Goal: Task Accomplishment & Management: Complete application form

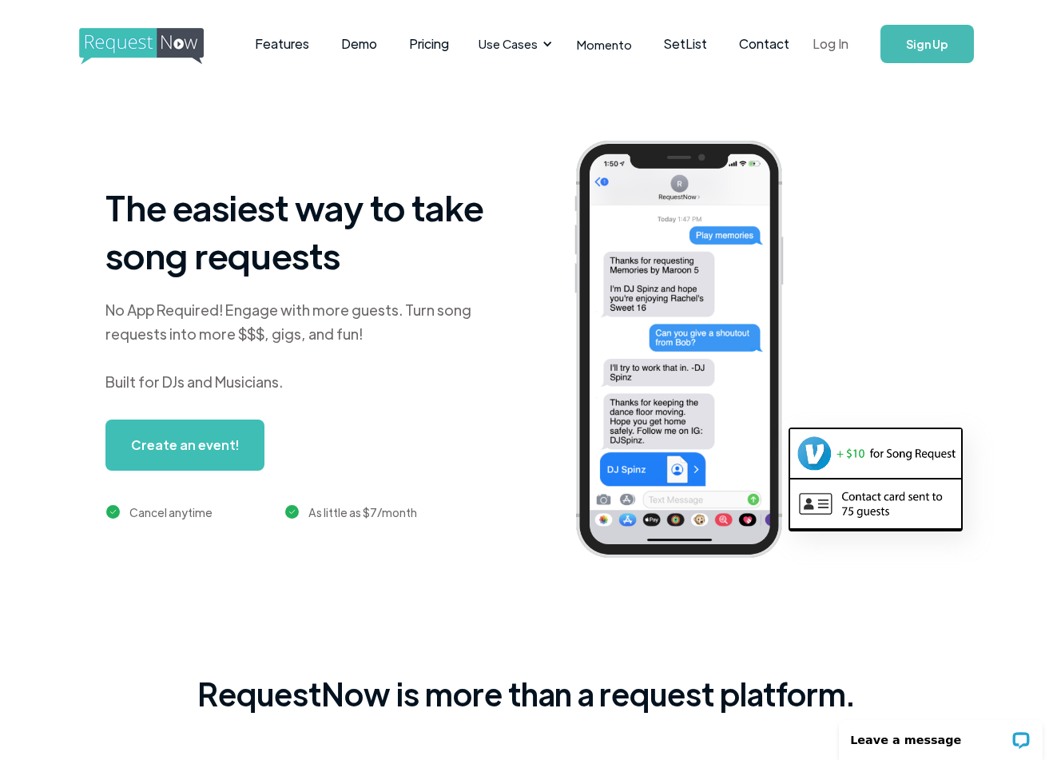
click at [830, 45] on link "Log In" at bounding box center [831, 44] width 68 height 56
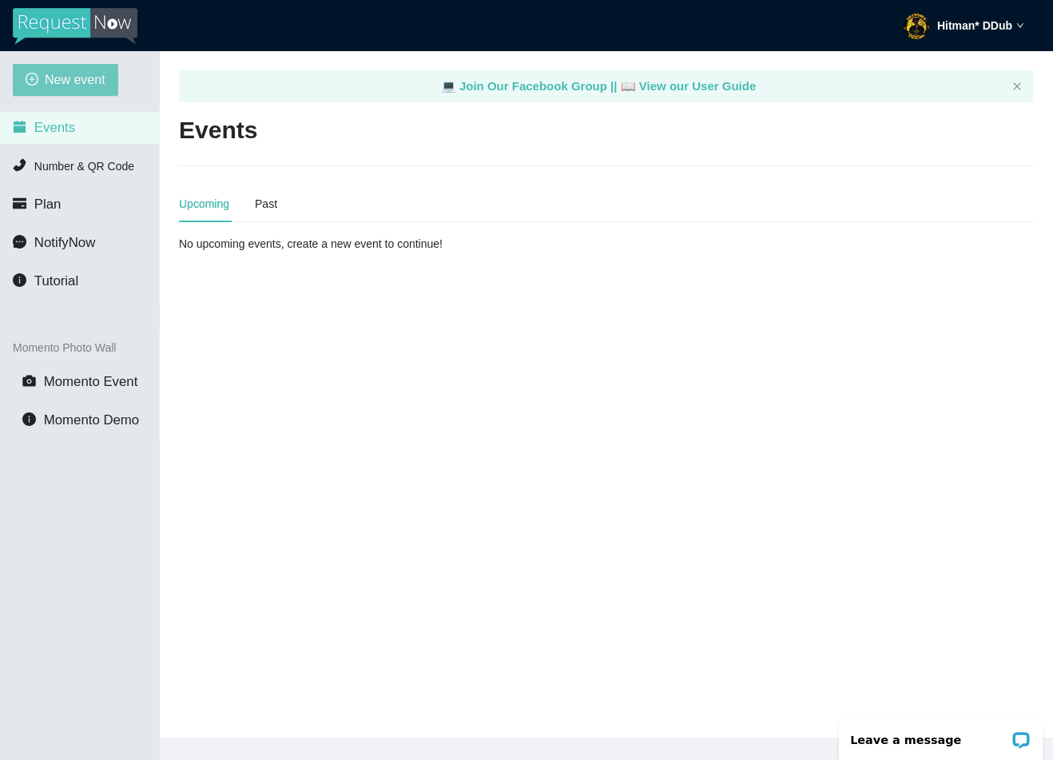
click at [56, 82] on span "New event" at bounding box center [75, 80] width 61 height 20
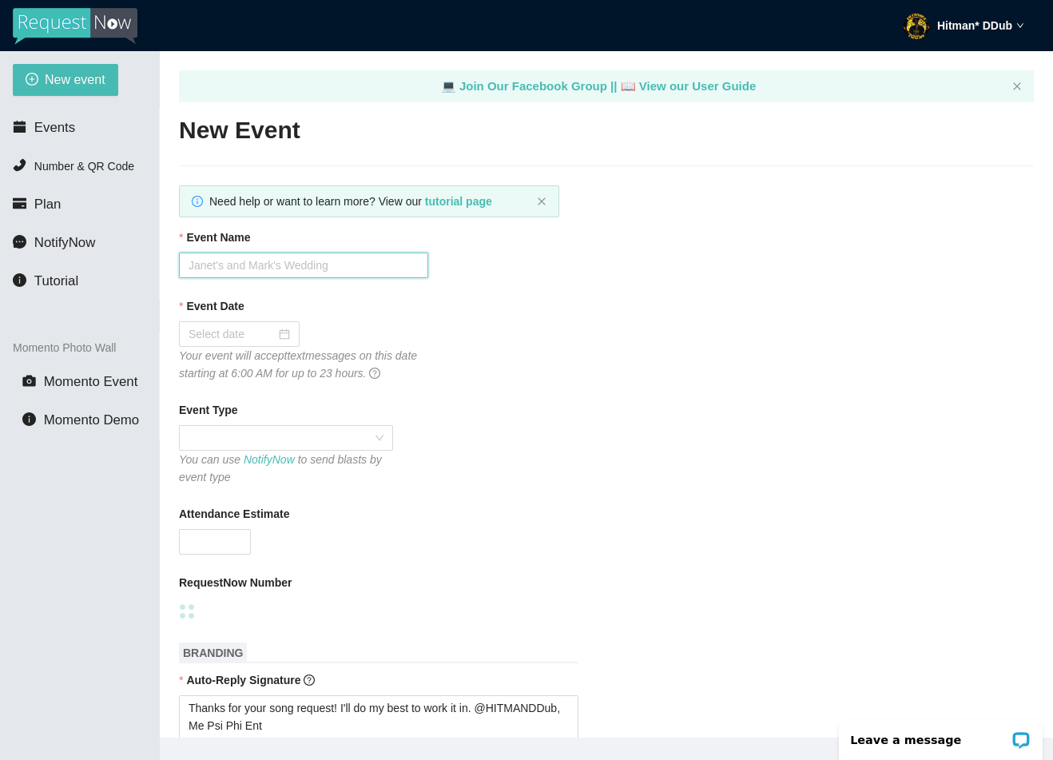
click at [314, 265] on input "Event Name" at bounding box center [303, 266] width 249 height 26
type input "Reginald & Katlyn Jones Wedding"
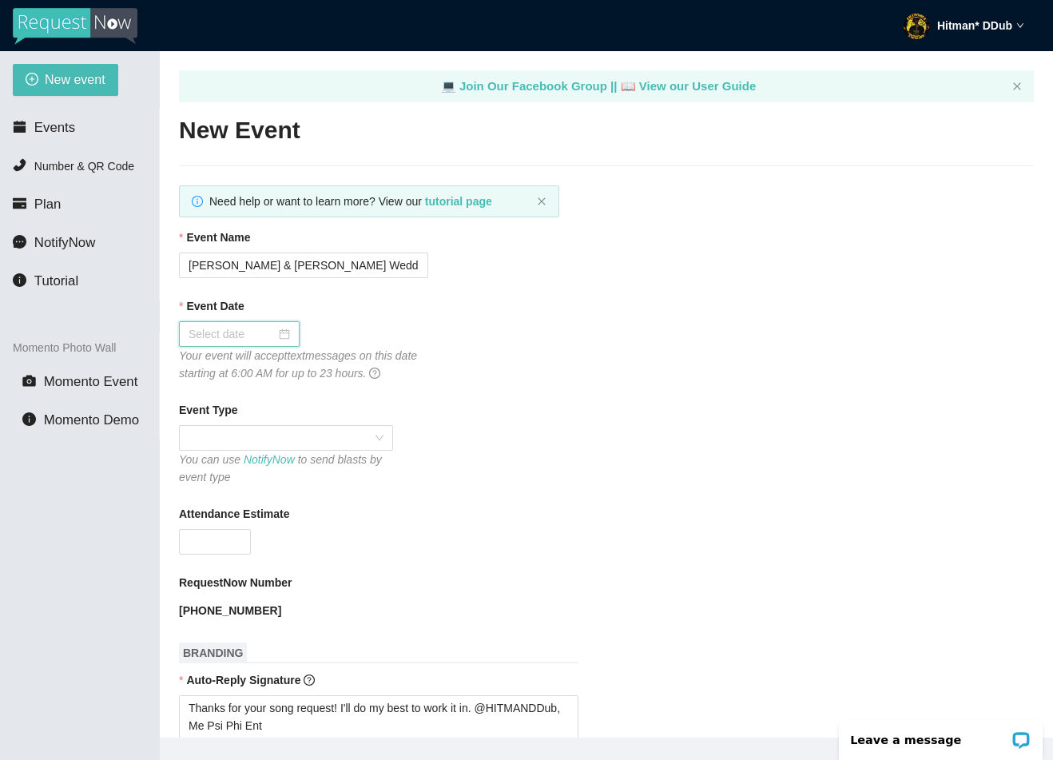
click at [217, 337] on input "Event Date" at bounding box center [232, 334] width 87 height 18
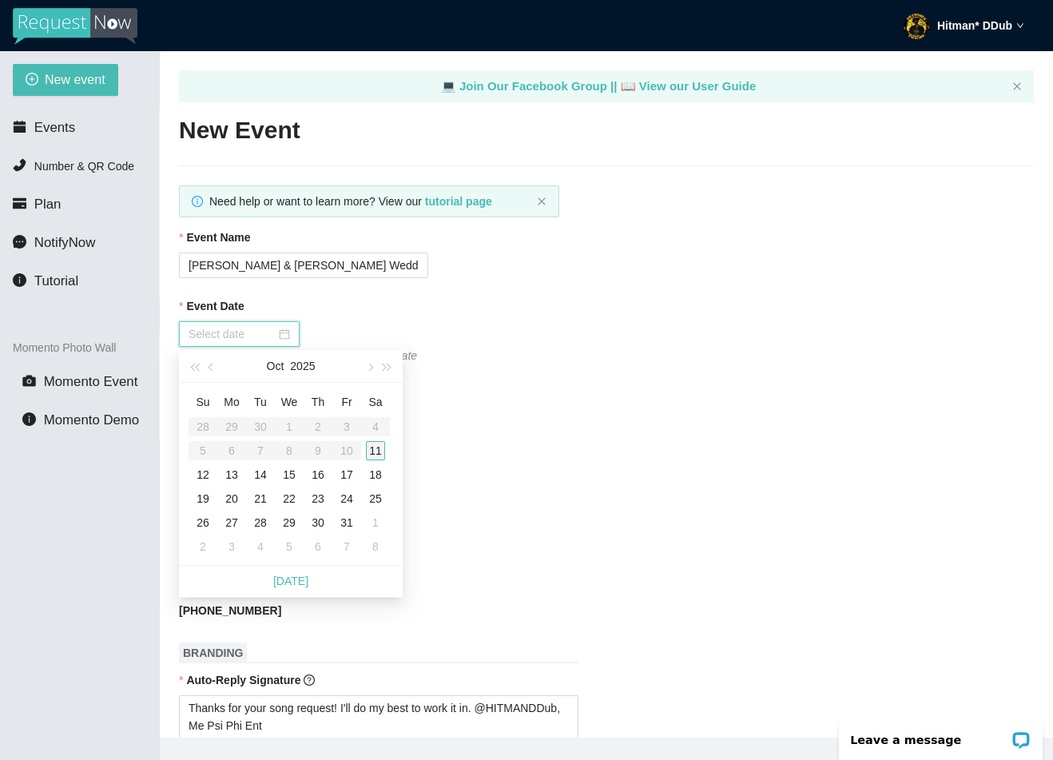
type input "10/11/2025"
click at [378, 450] on div "11" at bounding box center [375, 450] width 19 height 19
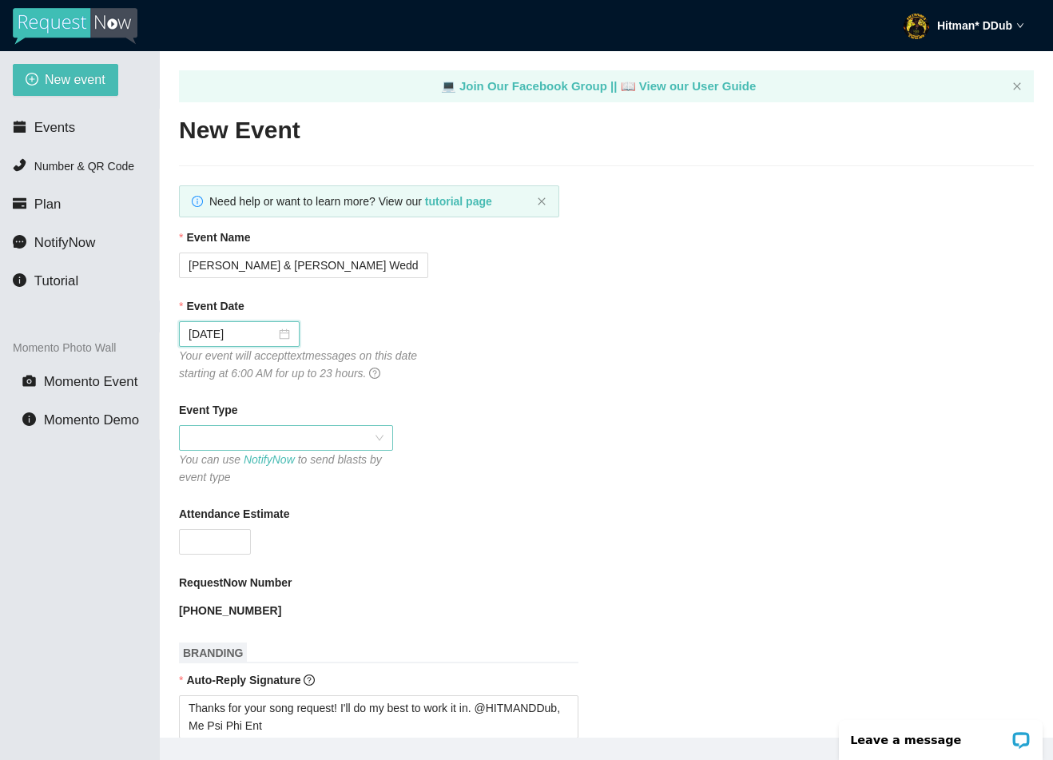
click at [384, 440] on div at bounding box center [286, 438] width 214 height 26
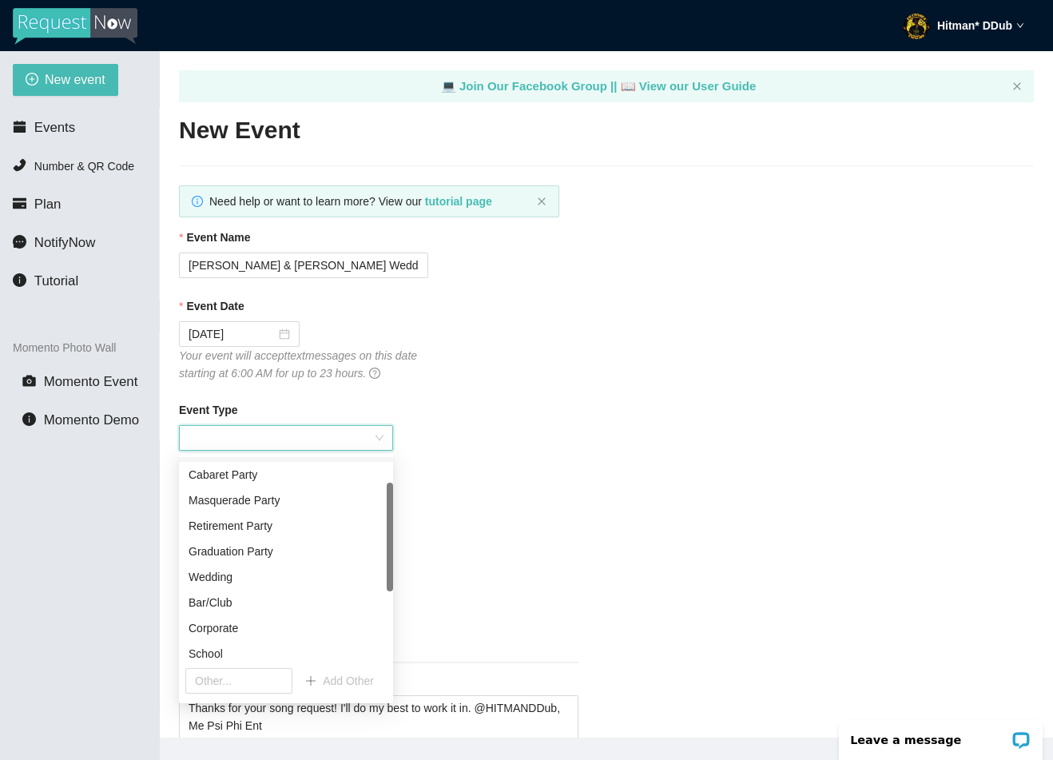
scroll to position [47, 0]
click at [223, 573] on div "Wedding" at bounding box center [286, 576] width 195 height 18
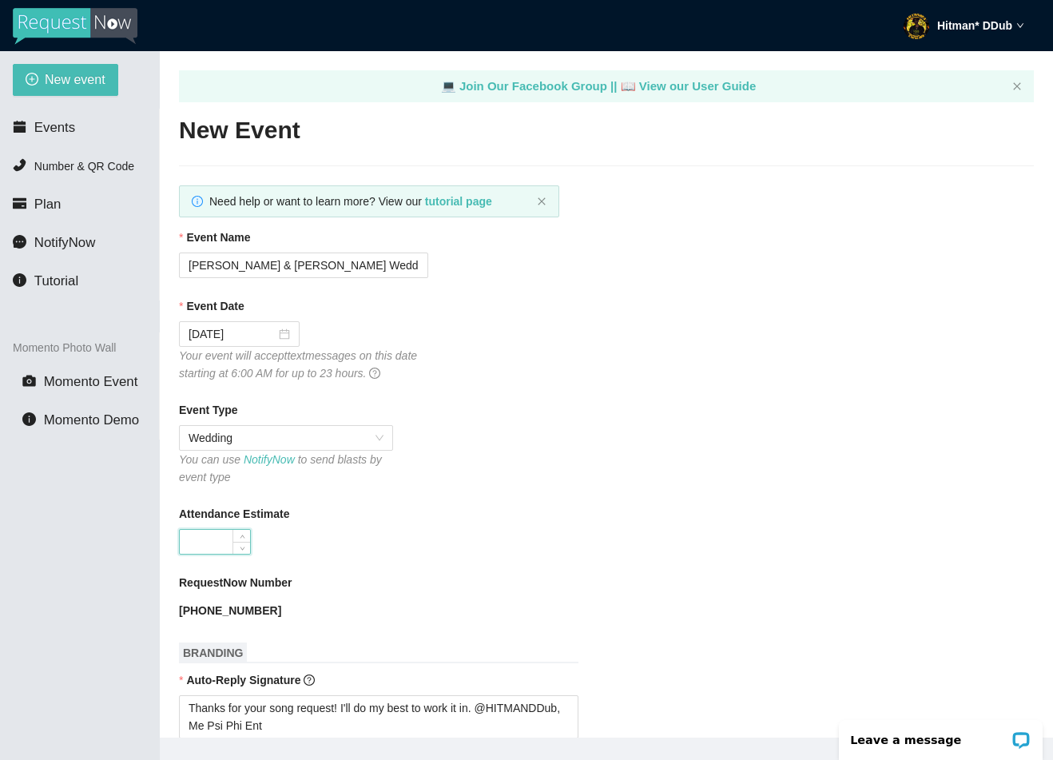
click at [226, 541] on input "Attendance Estimate" at bounding box center [215, 542] width 70 height 24
type input "80"
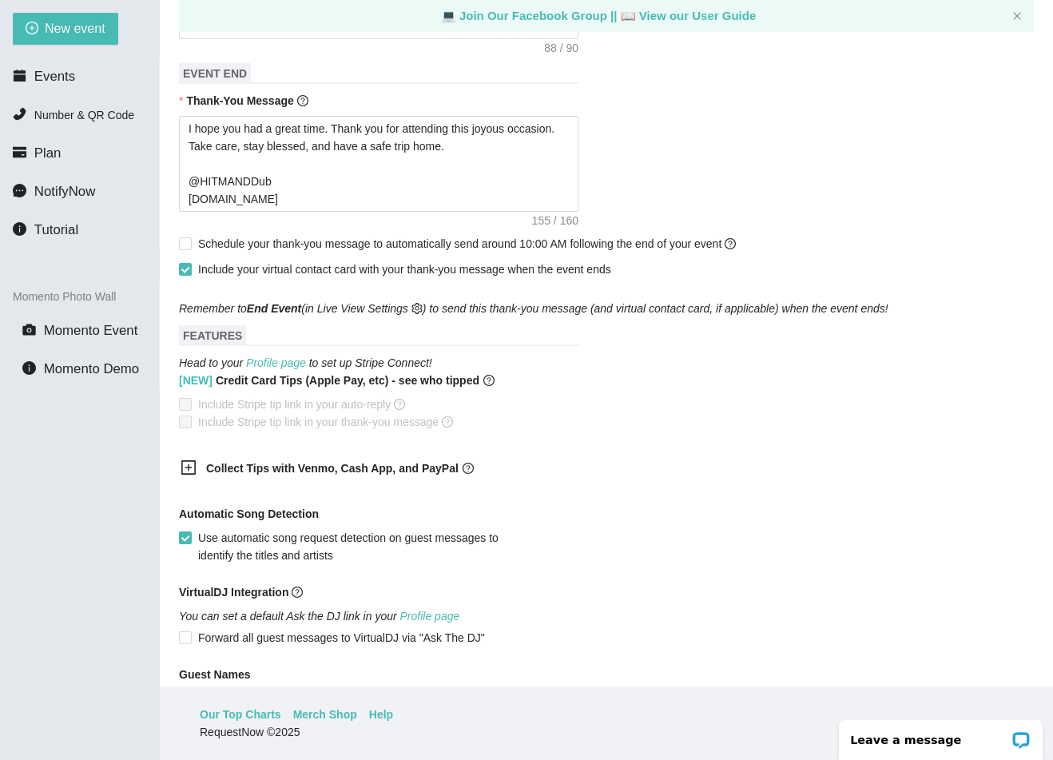
scroll to position [671, 0]
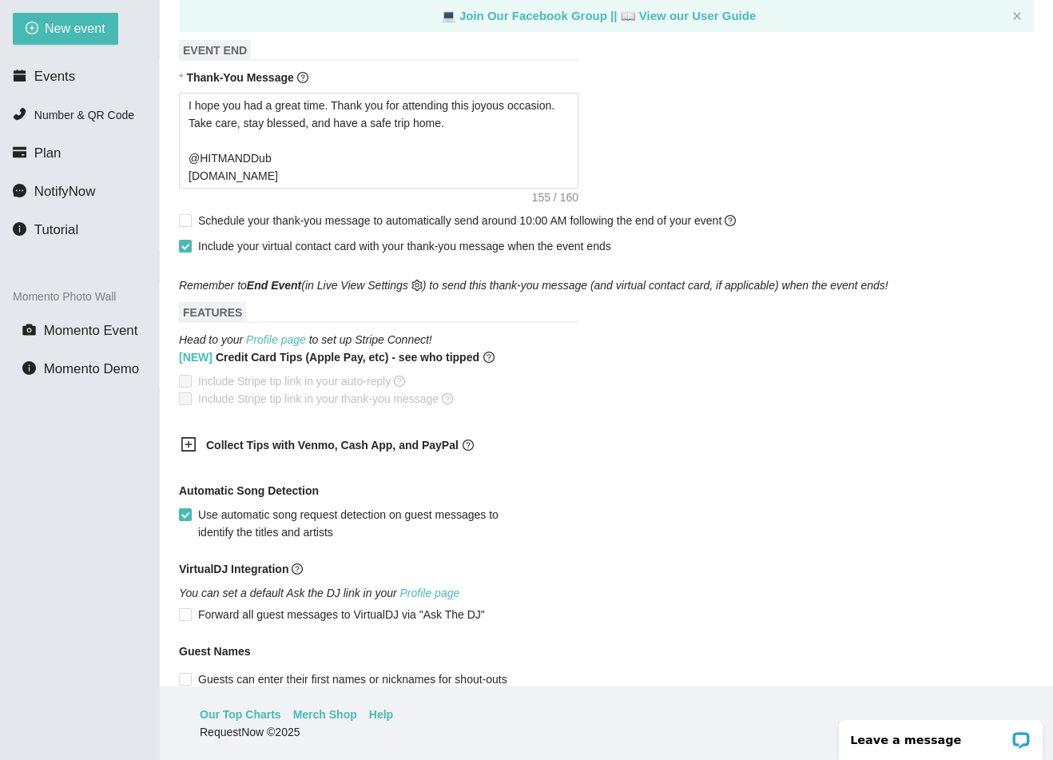
click at [191, 444] on icon "plus-square" at bounding box center [188, 444] width 7 height 7
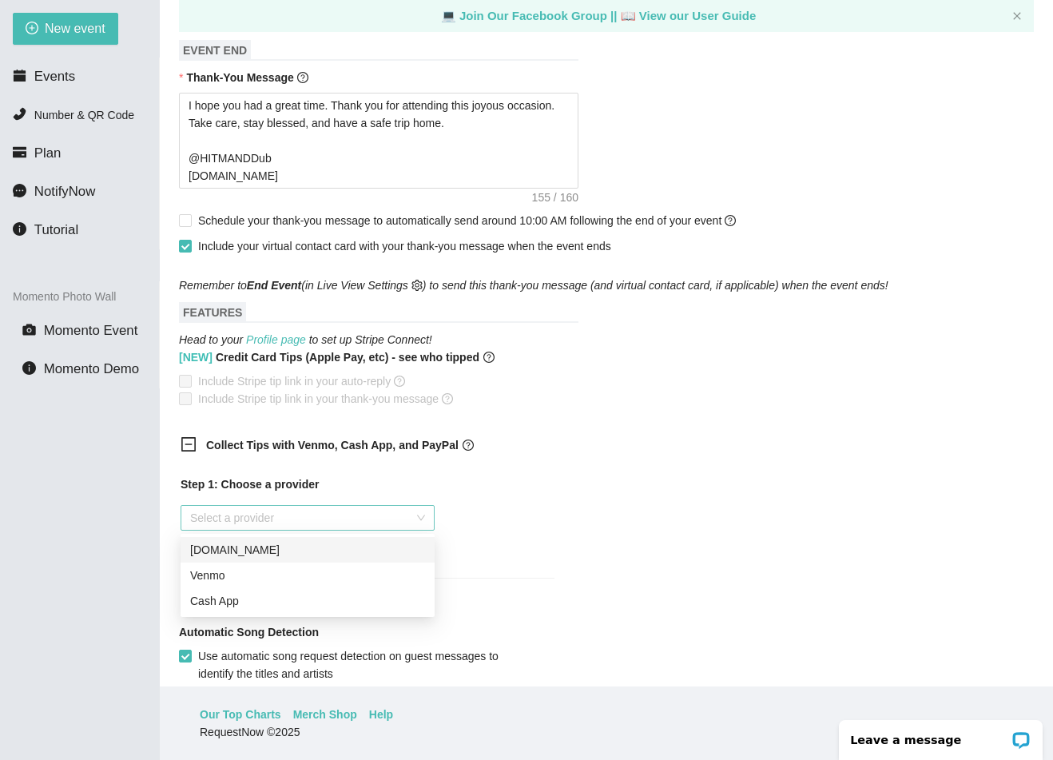
click at [420, 515] on div "Select a provider" at bounding box center [308, 518] width 254 height 26
click at [235, 599] on div "Cash App" at bounding box center [307, 601] width 235 height 18
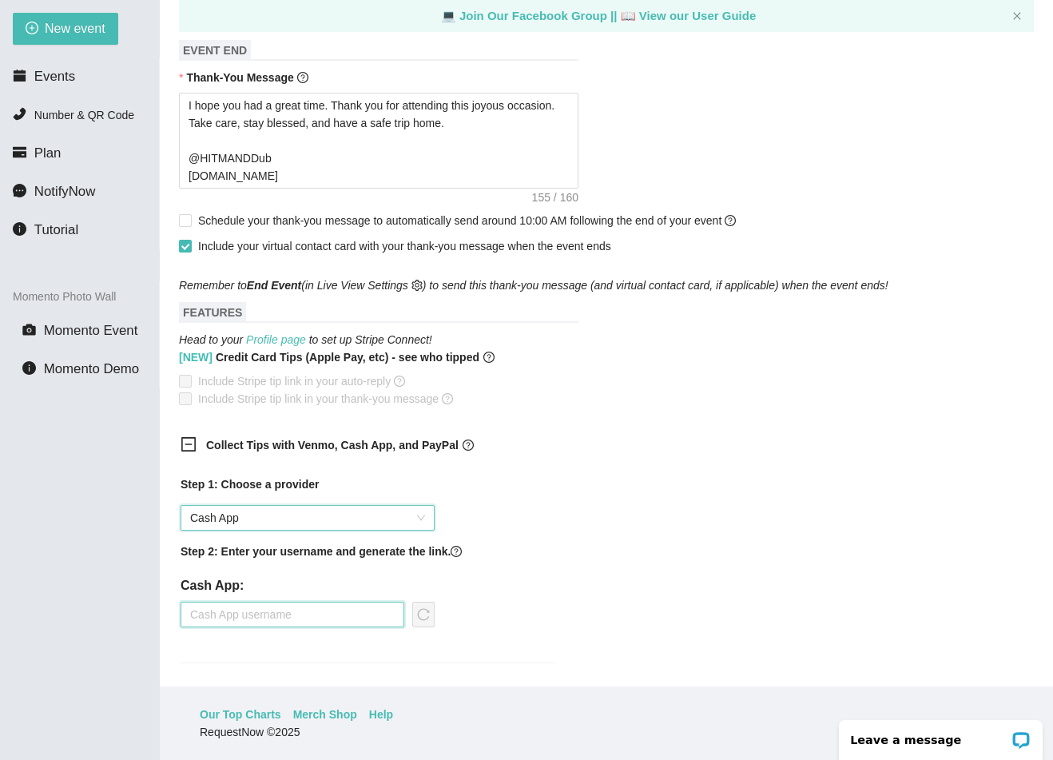
click at [254, 617] on input "text" at bounding box center [293, 615] width 224 height 26
type input "$HITMANDDub"
click at [428, 613] on icon "reload" at bounding box center [423, 614] width 13 height 13
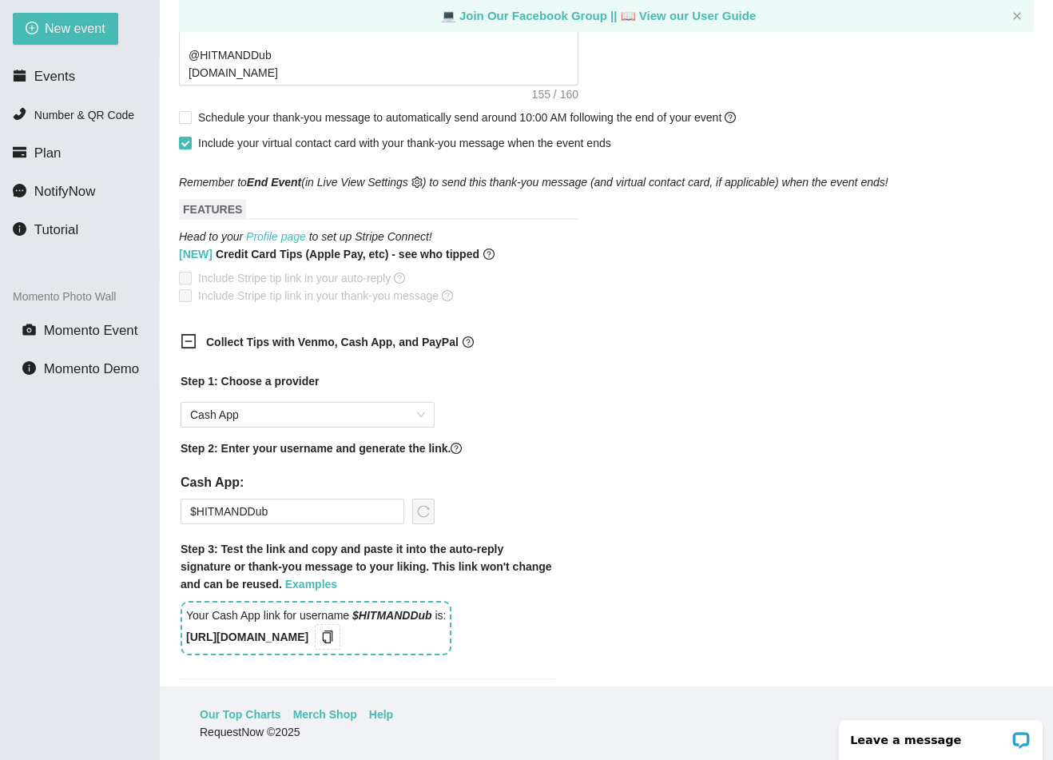
scroll to position [800, 0]
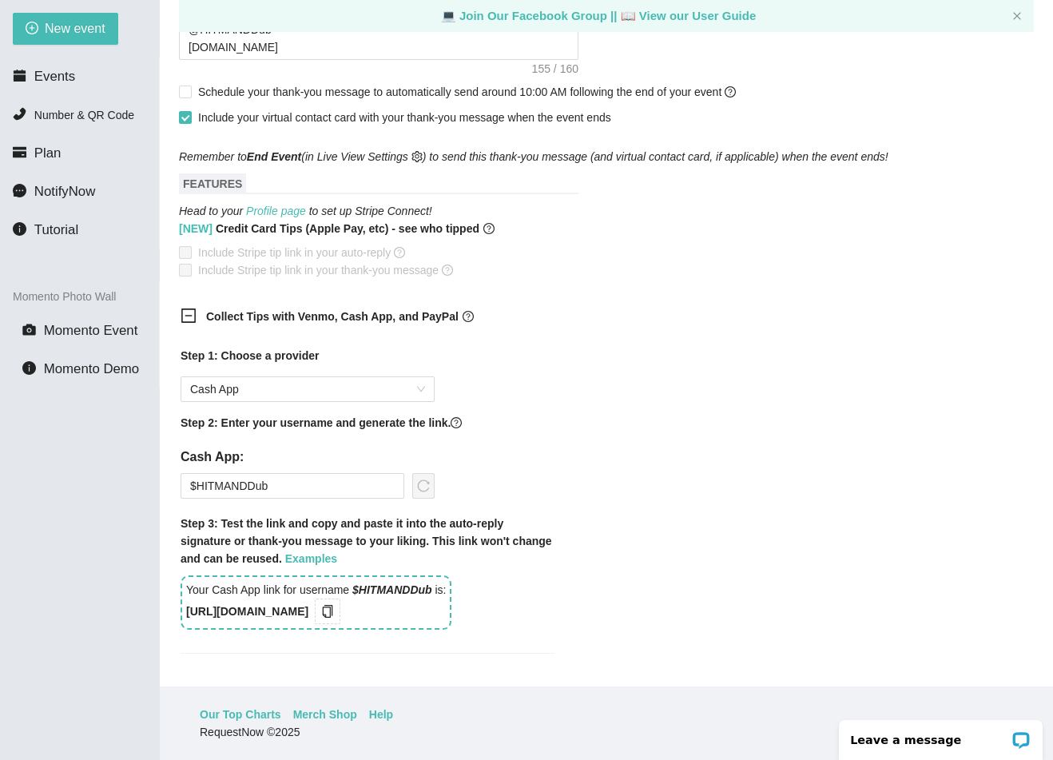
click at [291, 615] on b "https://songtips.me/nSTlv" at bounding box center [247, 611] width 122 height 13
click at [333, 611] on icon "copy" at bounding box center [328, 611] width 10 height 13
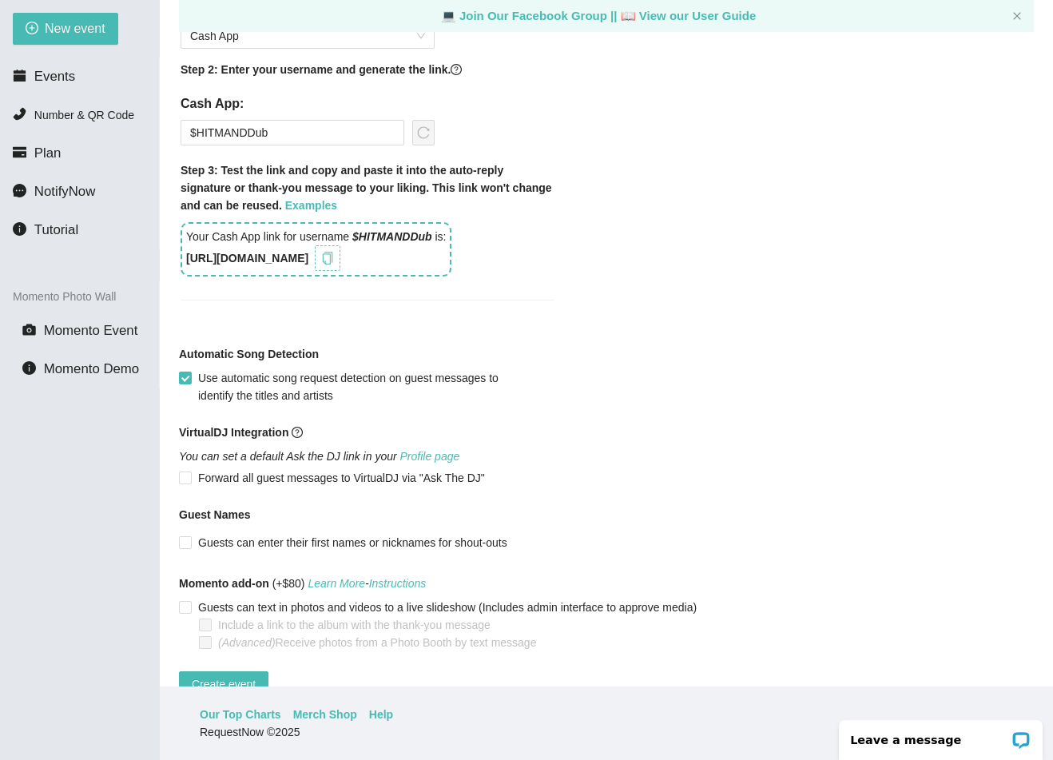
scroll to position [1196, 0]
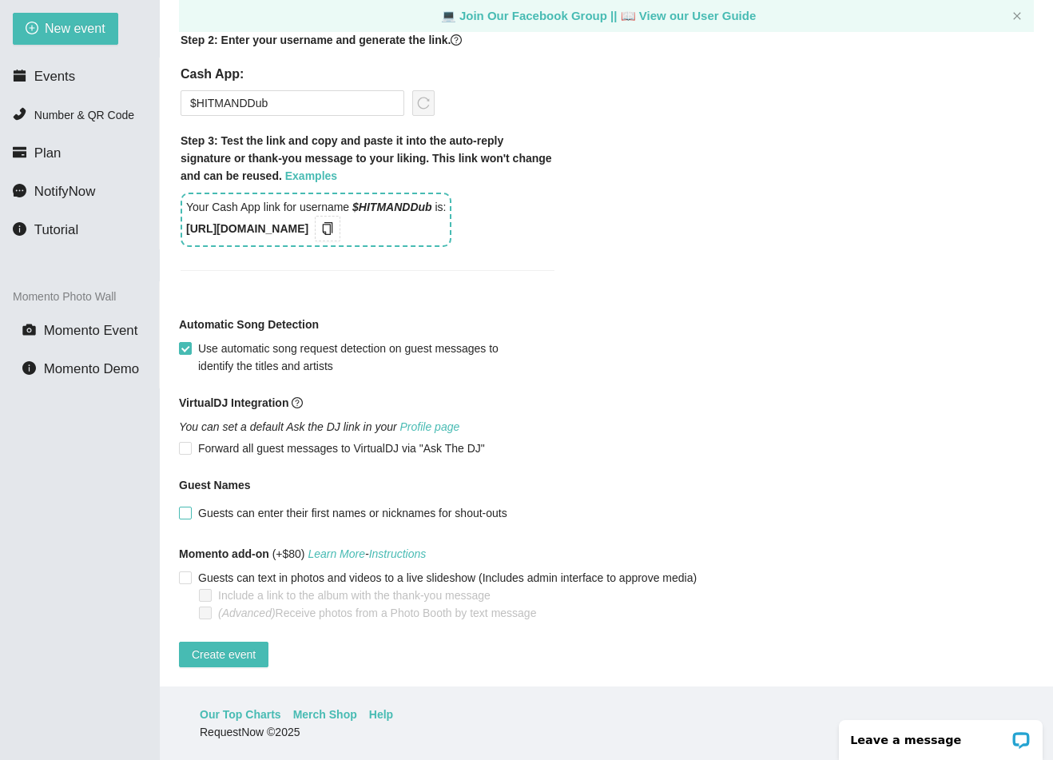
click at [189, 507] on input "Guests can enter their first names or nicknames for shout-outs" at bounding box center [184, 512] width 11 height 11
checkbox input "true"
click at [245, 646] on span "Create event" at bounding box center [224, 655] width 64 height 18
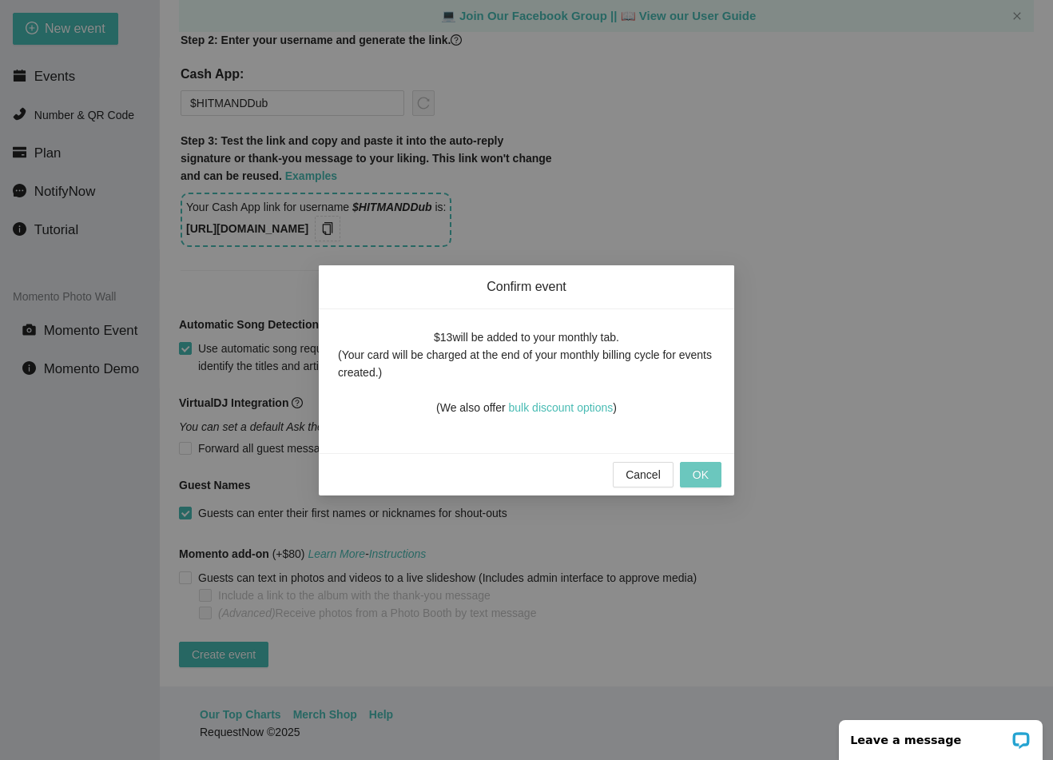
click at [705, 471] on span "OK" at bounding box center [701, 475] width 16 height 18
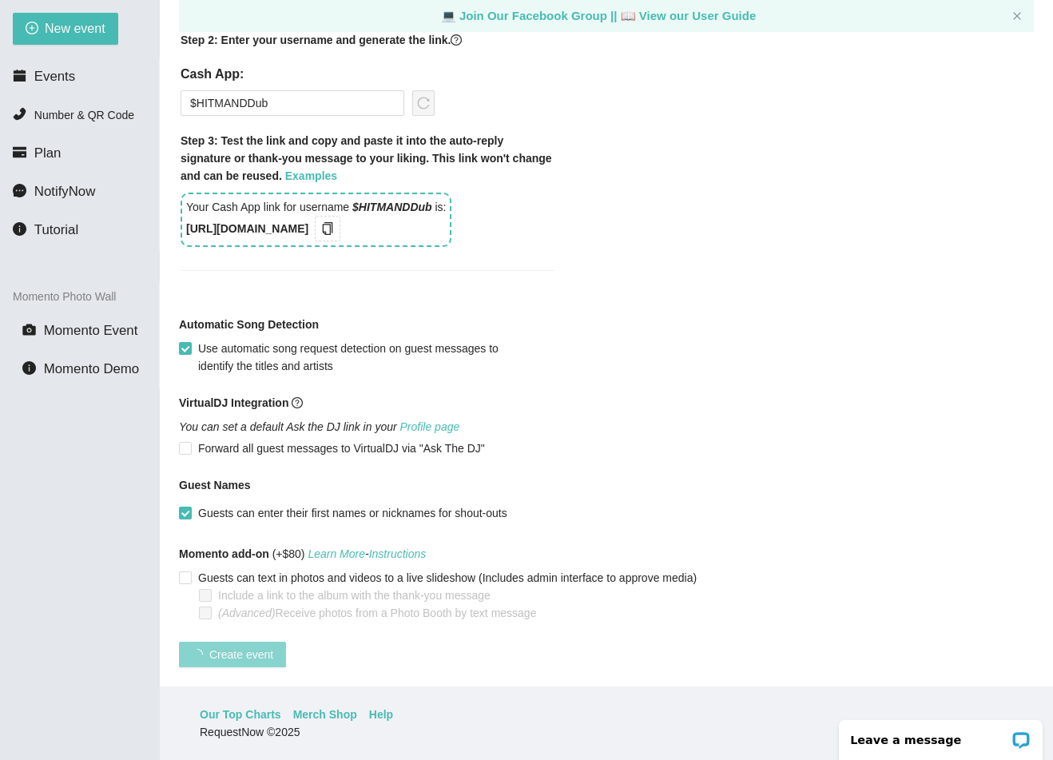
scroll to position [137, 0]
